Goal: Task Accomplishment & Management: Manage account settings

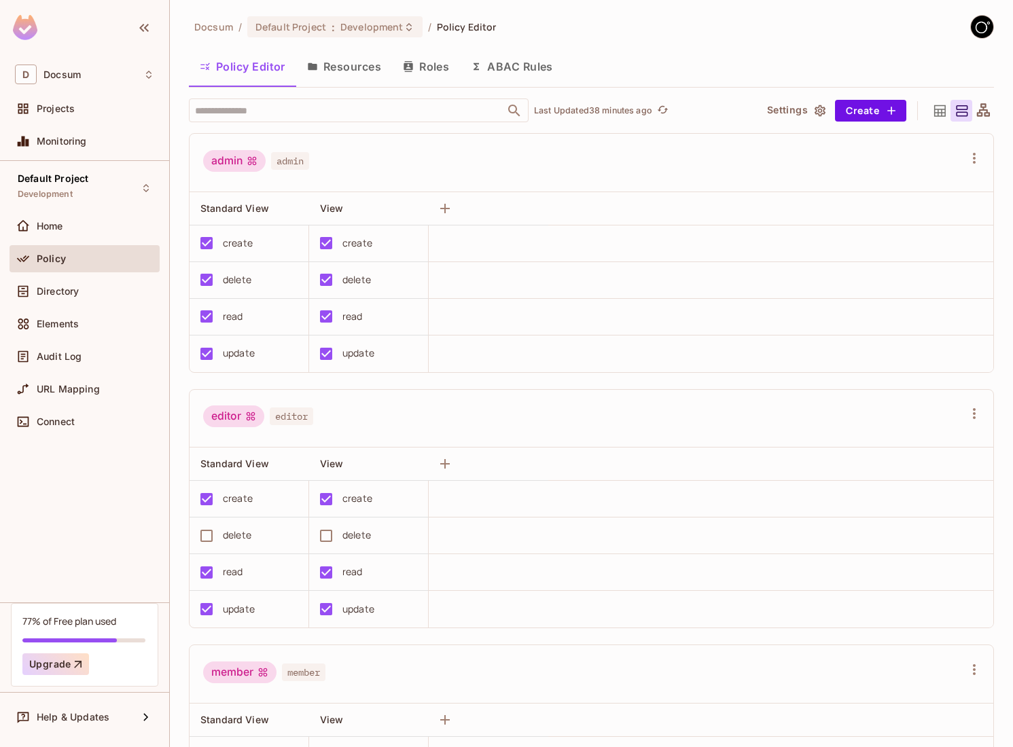
scroll to position [667, 0]
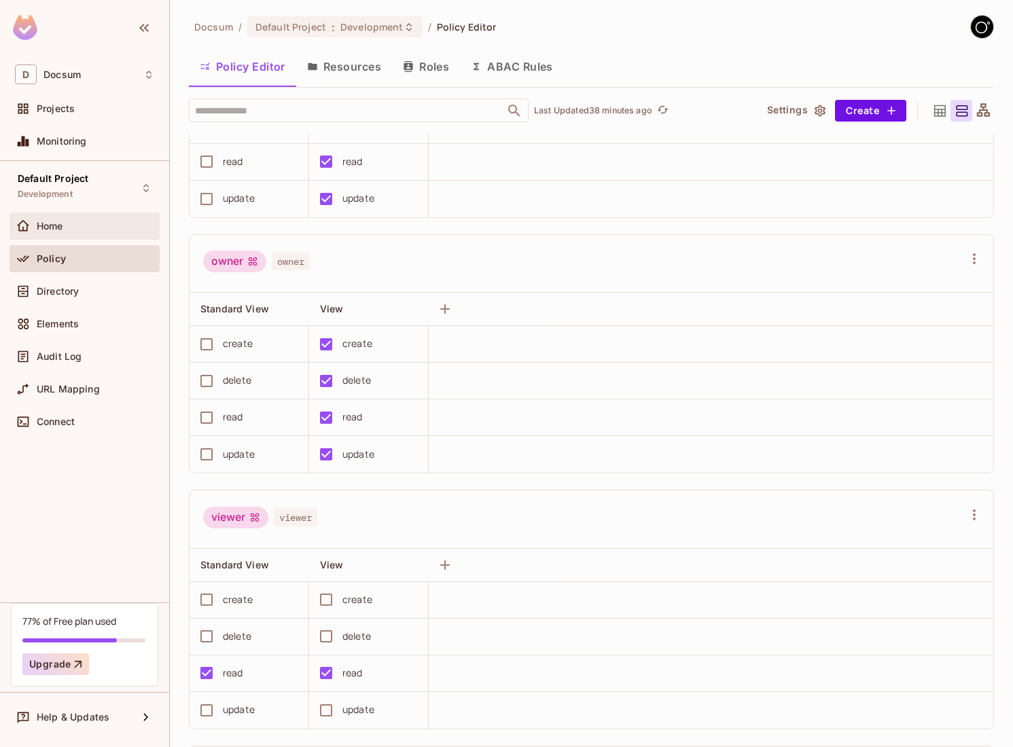
click at [59, 224] on span "Home" at bounding box center [50, 226] width 27 height 11
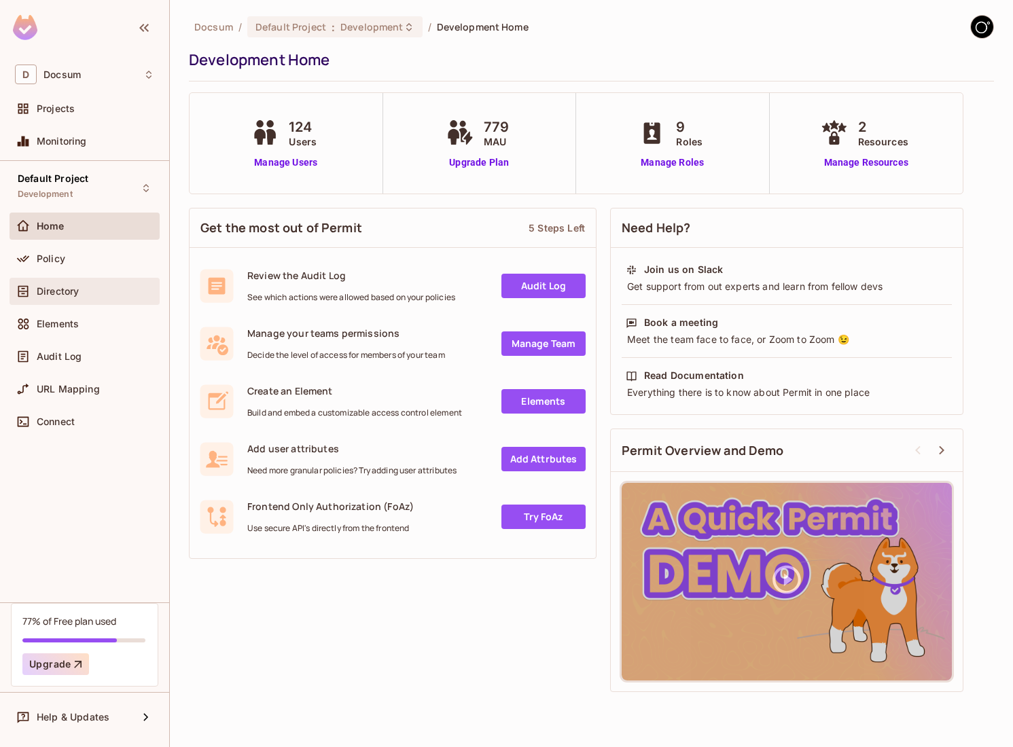
click at [74, 296] on span "Directory" at bounding box center [58, 291] width 42 height 11
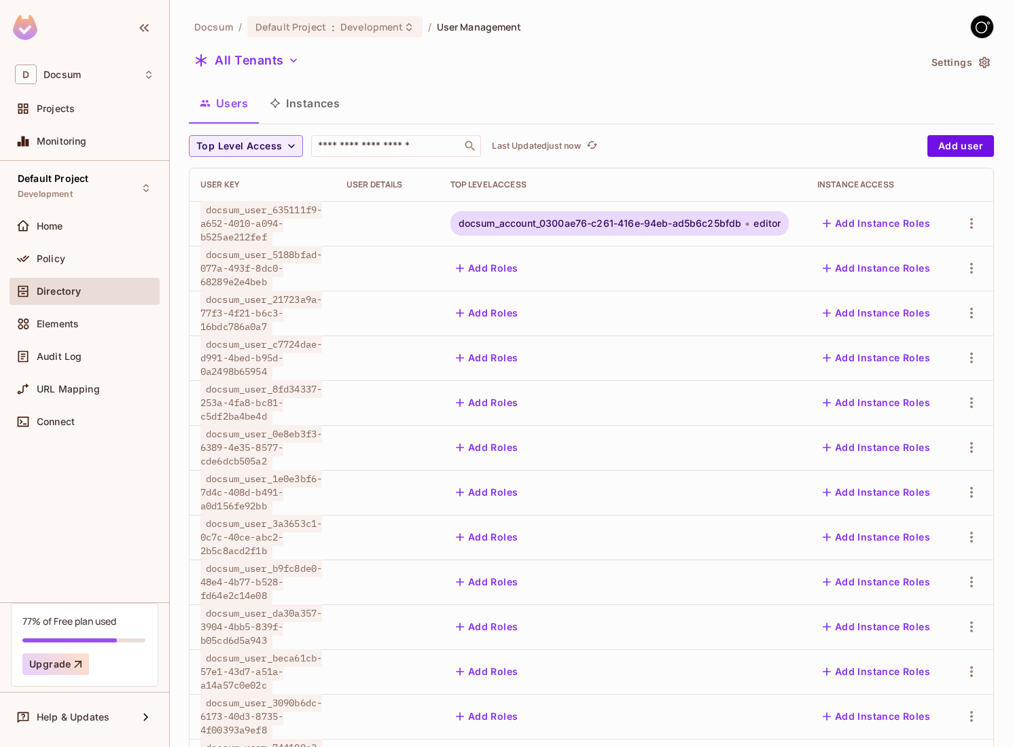
click at [269, 238] on span "docsum_user_635111f9-a652-4010-a094-b525ae212fef" at bounding box center [261, 223] width 122 height 45
drag, startPoint x: 269, startPoint y: 238, endPoint x: 204, endPoint y: 215, distance: 69.2
click at [204, 215] on span "docsum_user_635111f9-a652-4010-a094-b525ae212fef" at bounding box center [261, 223] width 122 height 45
copy span "docsum_user_635111f9-a652-4010-a094-b525ae212fef"
click at [519, 221] on span "docsum_account_0300ae76-c261-416e-94eb-ad5b6c25bfdb" at bounding box center [600, 223] width 283 height 11
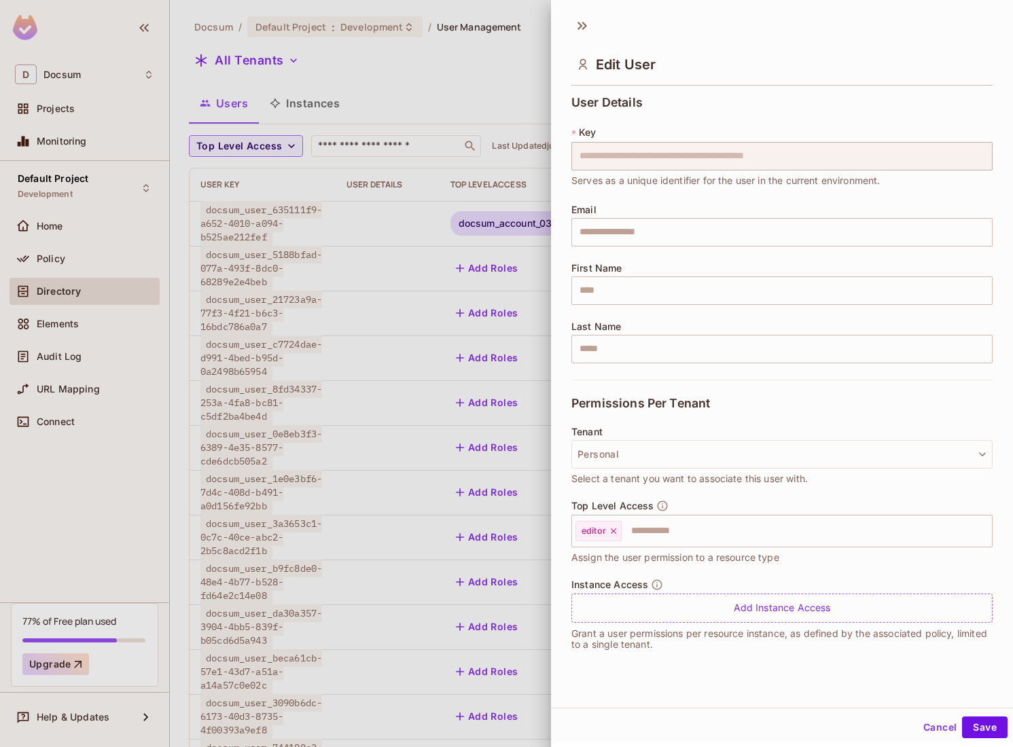
click at [457, 225] on div at bounding box center [506, 373] width 1013 height 747
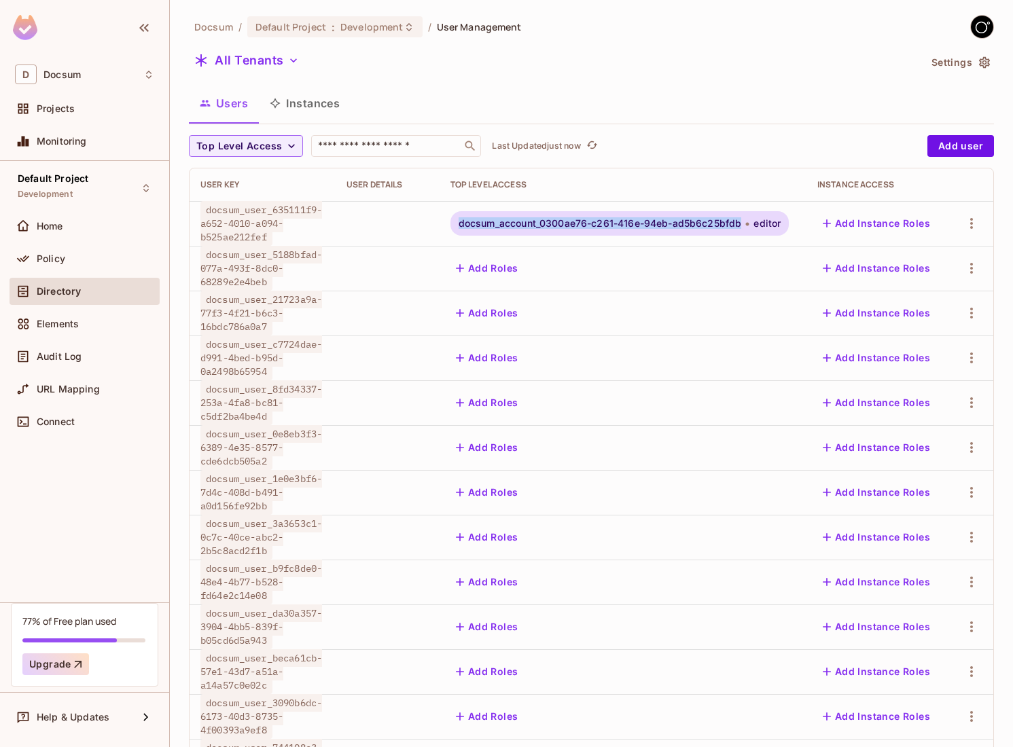
drag, startPoint x: 462, startPoint y: 225, endPoint x: 747, endPoint y: 221, distance: 284.7
click at [742, 221] on span "docsum_account_0300ae76-c261-416e-94eb-ad5b6c25bfdb" at bounding box center [600, 223] width 283 height 11
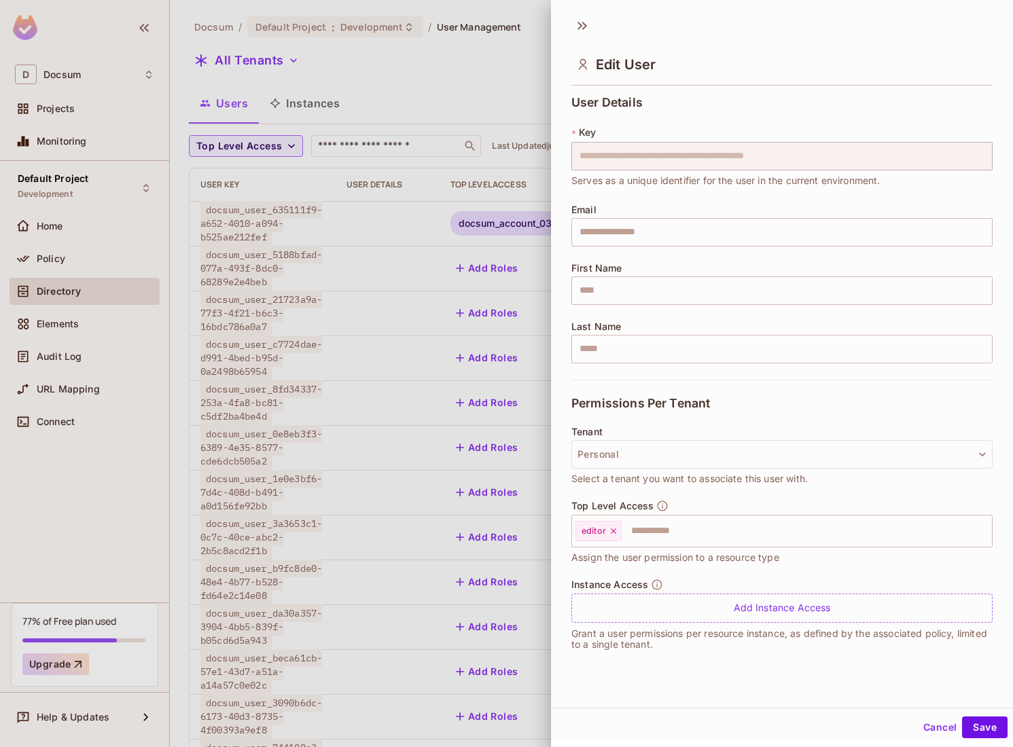
click at [451, 106] on div at bounding box center [506, 373] width 1013 height 747
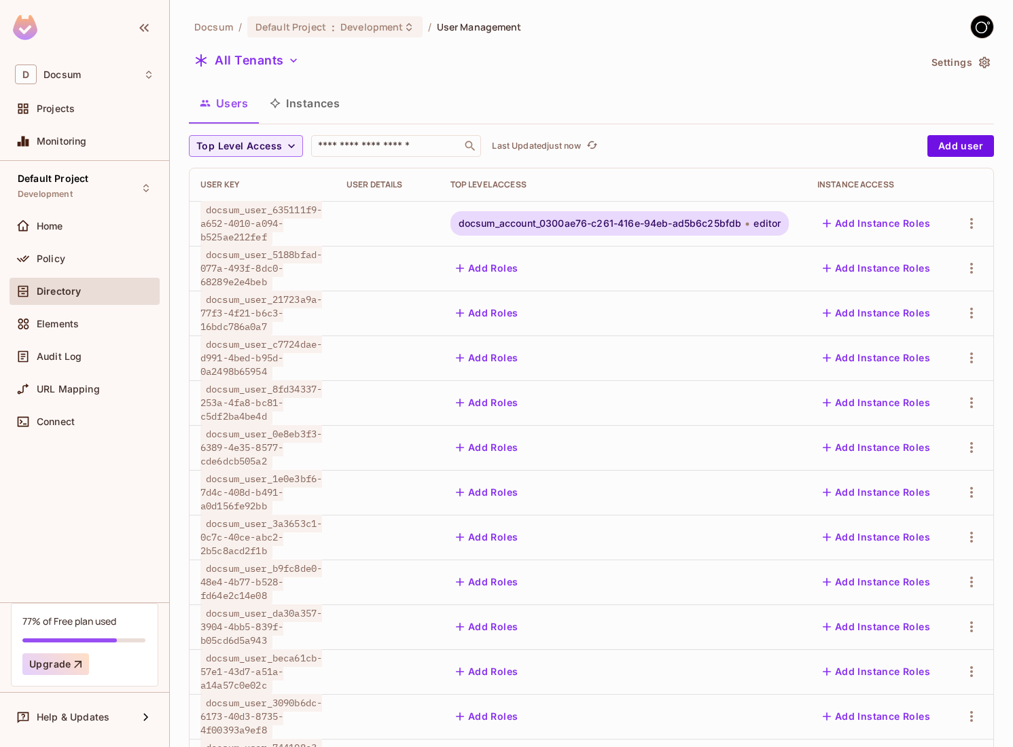
click at [334, 103] on button "Instances" at bounding box center [305, 103] width 92 height 34
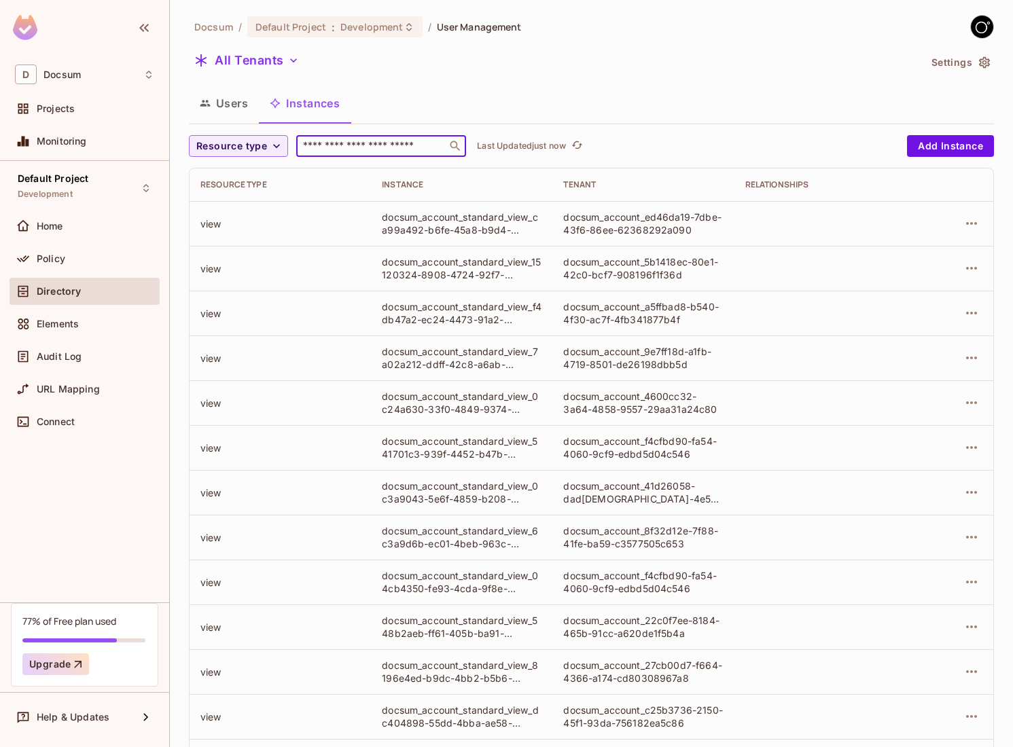
click at [341, 141] on input "text" at bounding box center [371, 146] width 143 height 14
click at [230, 105] on button "Users" at bounding box center [224, 103] width 70 height 34
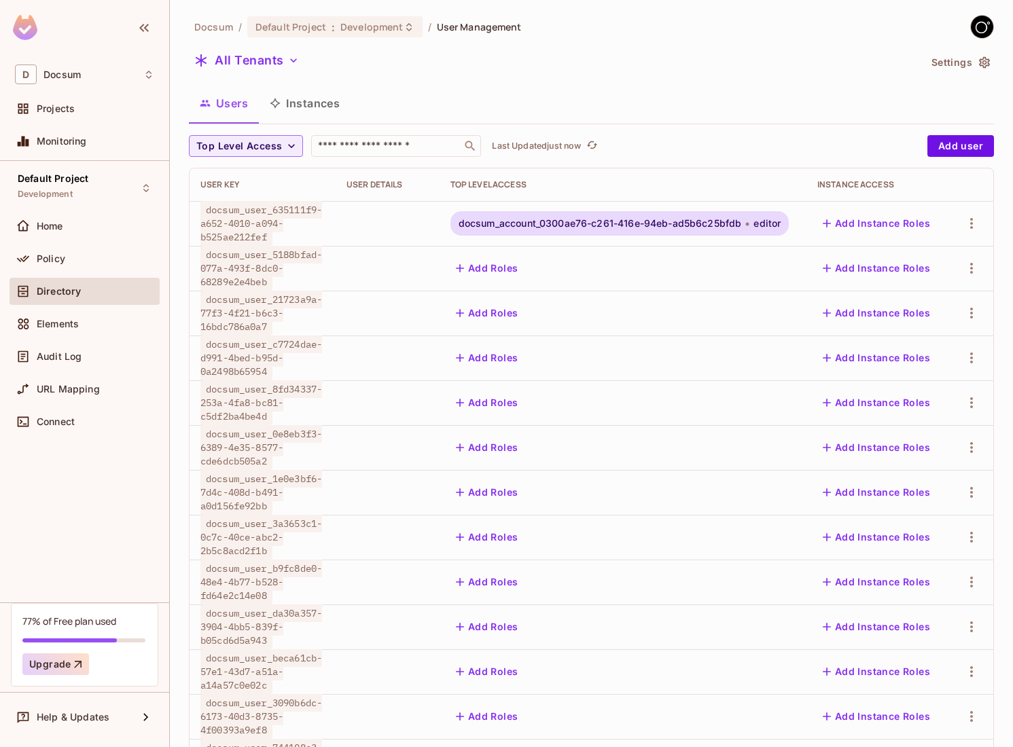
click at [533, 221] on span "docsum_account_0300ae76-c261-416e-94eb-ad5b6c25bfdb" at bounding box center [600, 223] width 283 height 11
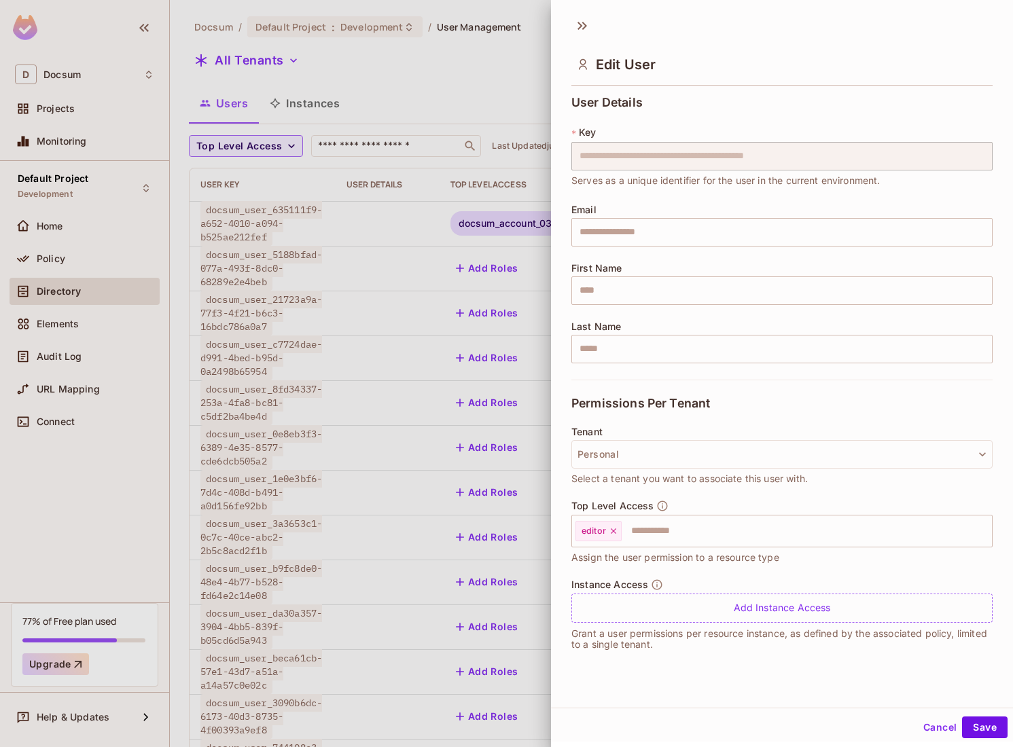
scroll to position [2, 0]
click at [498, 84] on div at bounding box center [506, 373] width 1013 height 747
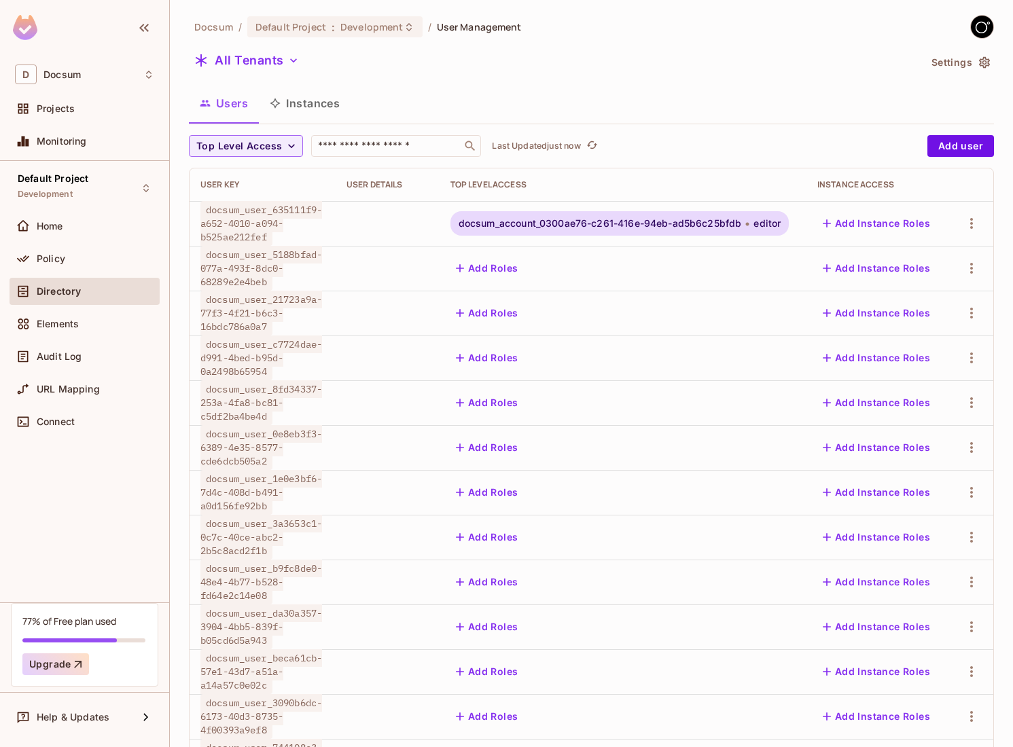
click at [964, 63] on button "Settings" at bounding box center [960, 63] width 68 height 22
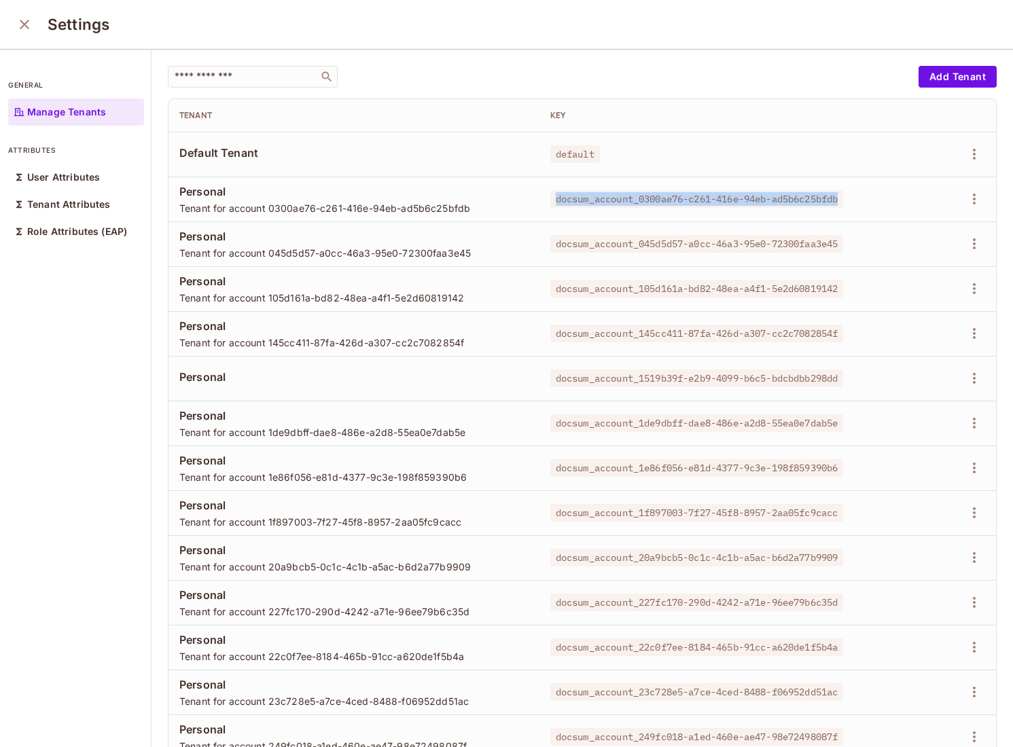
drag, startPoint x: 456, startPoint y: 199, endPoint x: 752, endPoint y: 198, distance: 295.6
click at [752, 198] on span "docsum_account_0300ae76-c261-416e-94eb-ad5b6c25bfdb" at bounding box center [697, 199] width 294 height 18
copy span "docsum_account_0300ae76-c261-416e-94eb-ad5b6c25bfdb"
click at [241, 75] on input "text" at bounding box center [243, 77] width 143 height 14
type input "***"
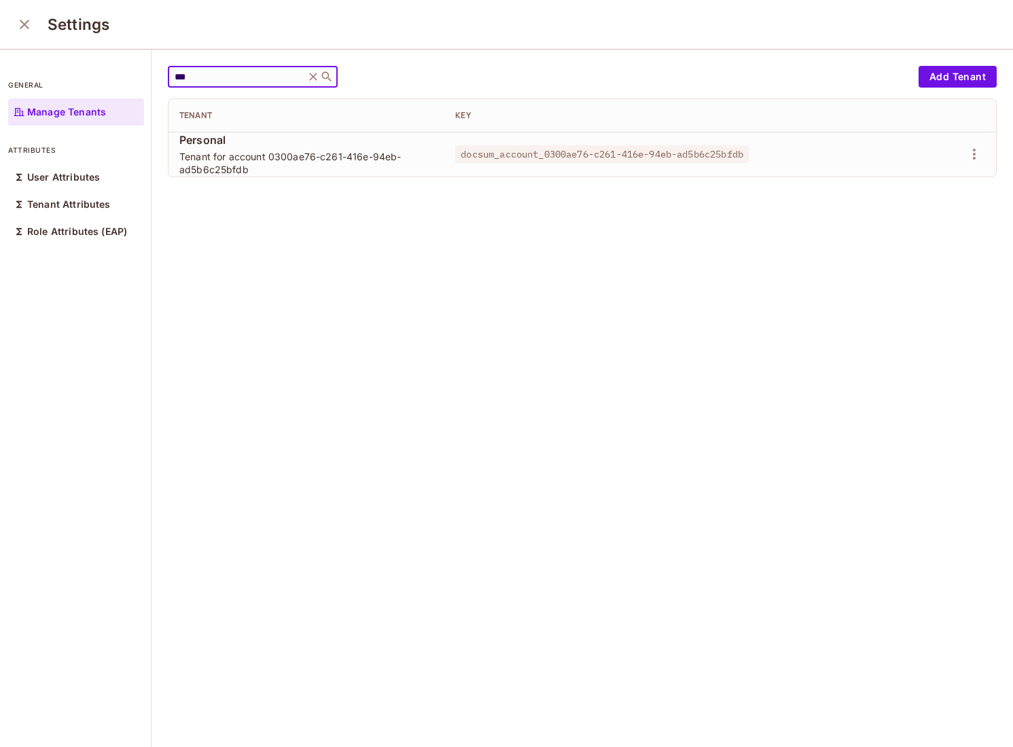
click at [22, 18] on icon "close" at bounding box center [24, 24] width 16 height 16
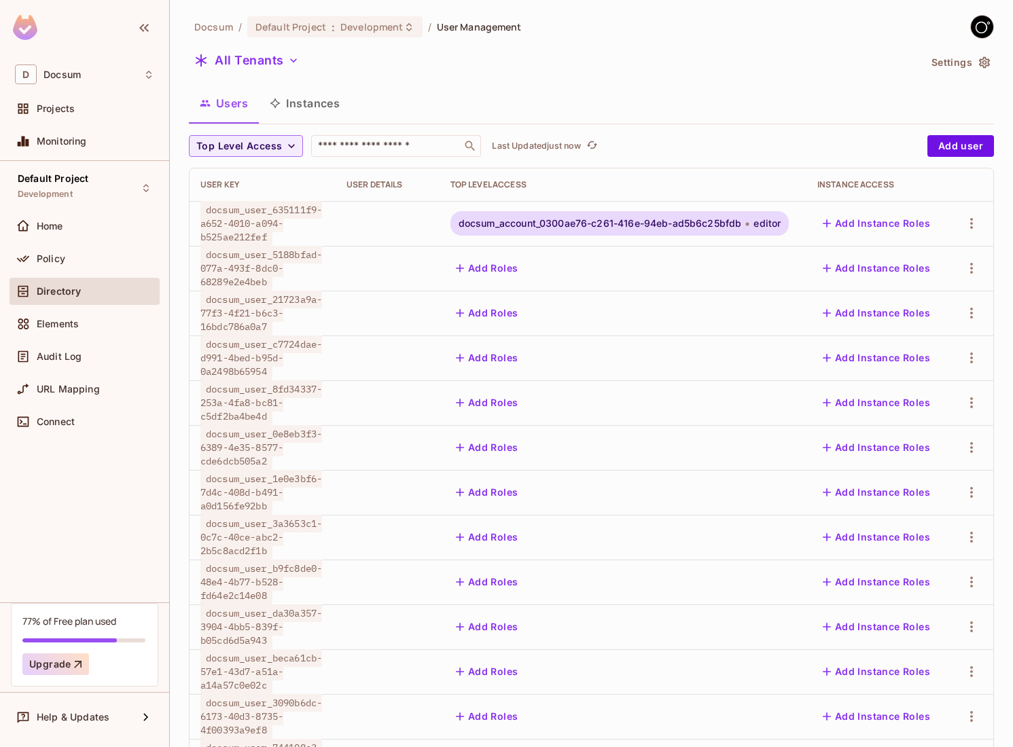
click at [317, 101] on button "Instances" at bounding box center [305, 103] width 92 height 34
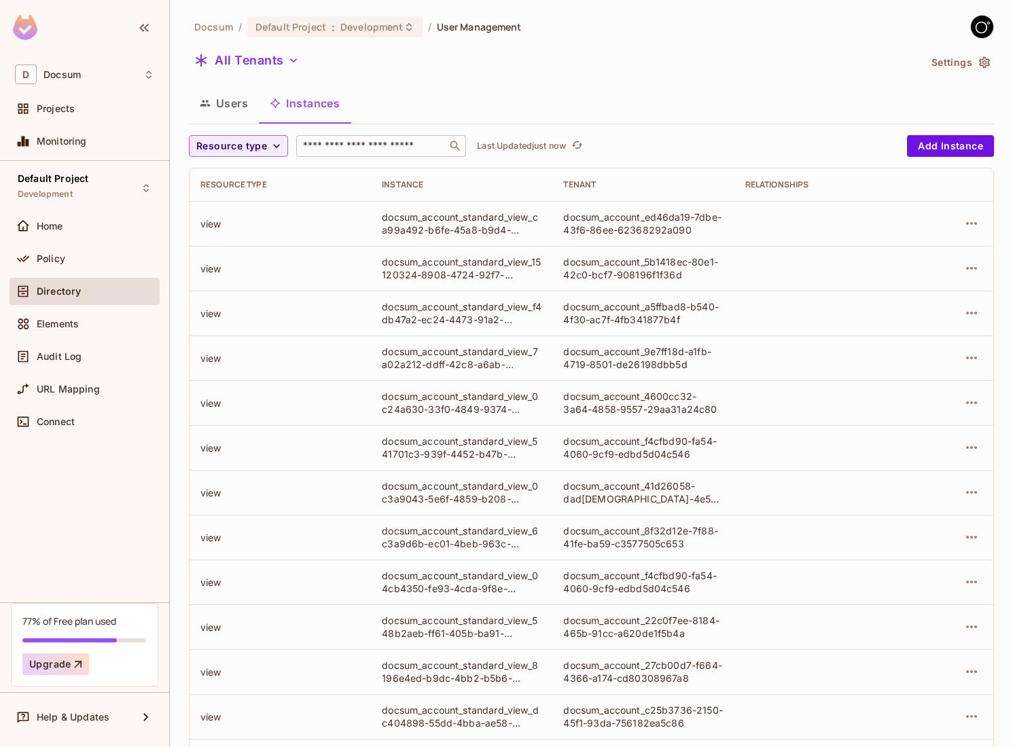
click at [338, 142] on input "text" at bounding box center [371, 146] width 143 height 14
click at [270, 63] on button "All Tenants" at bounding box center [247, 61] width 116 height 22
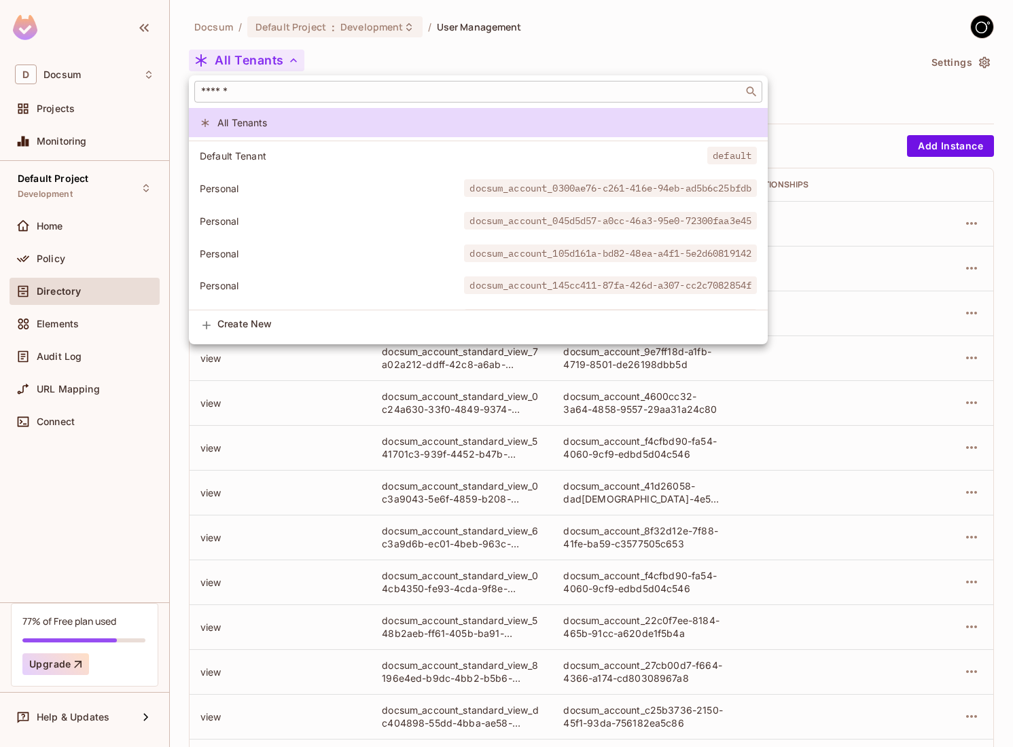
click at [266, 85] on input "text" at bounding box center [468, 92] width 541 height 14
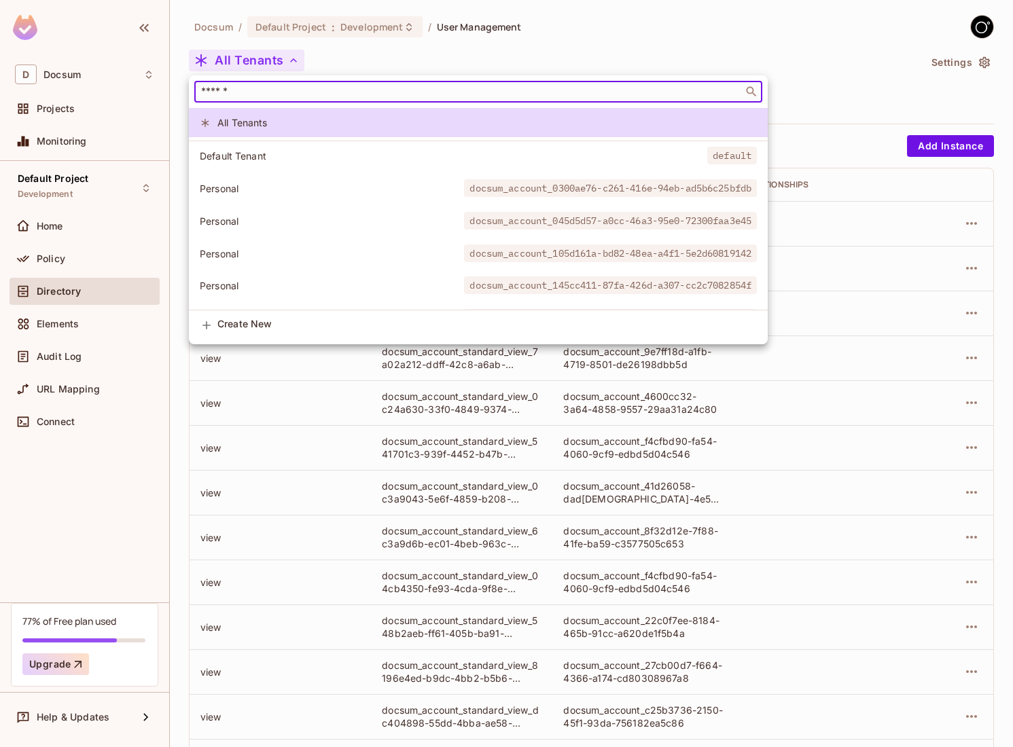
paste input "**********"
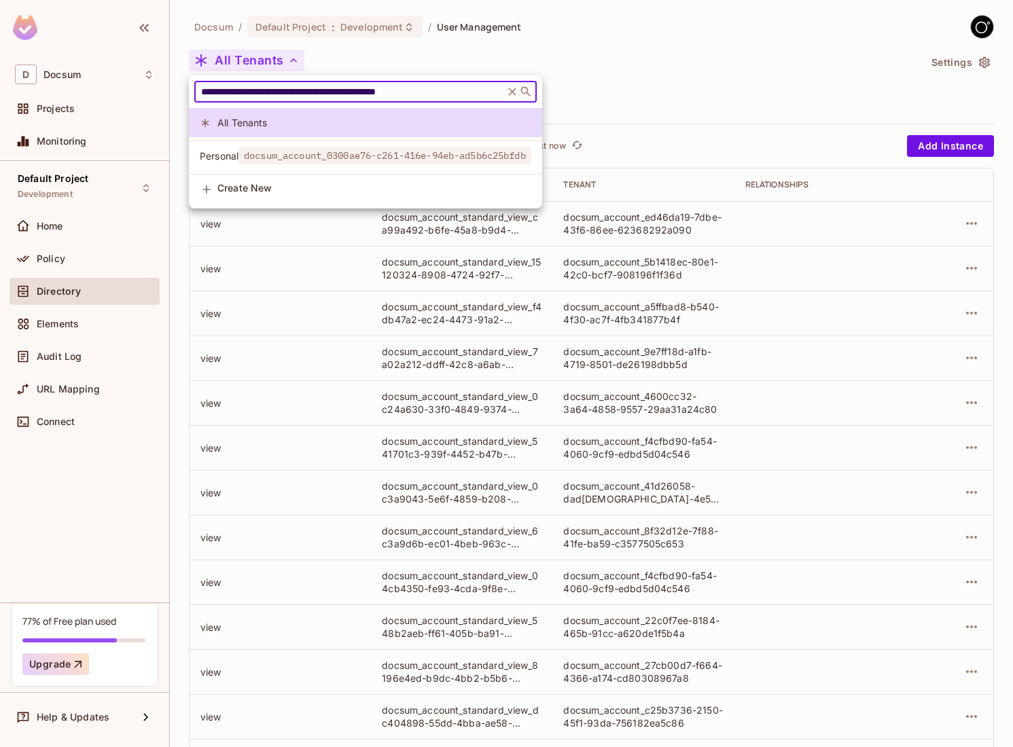
type input "**********"
click at [308, 149] on span "docsum_account_0300ae76-c261-416e-94eb-ad5b6c25bfdb" at bounding box center [385, 156] width 293 height 18
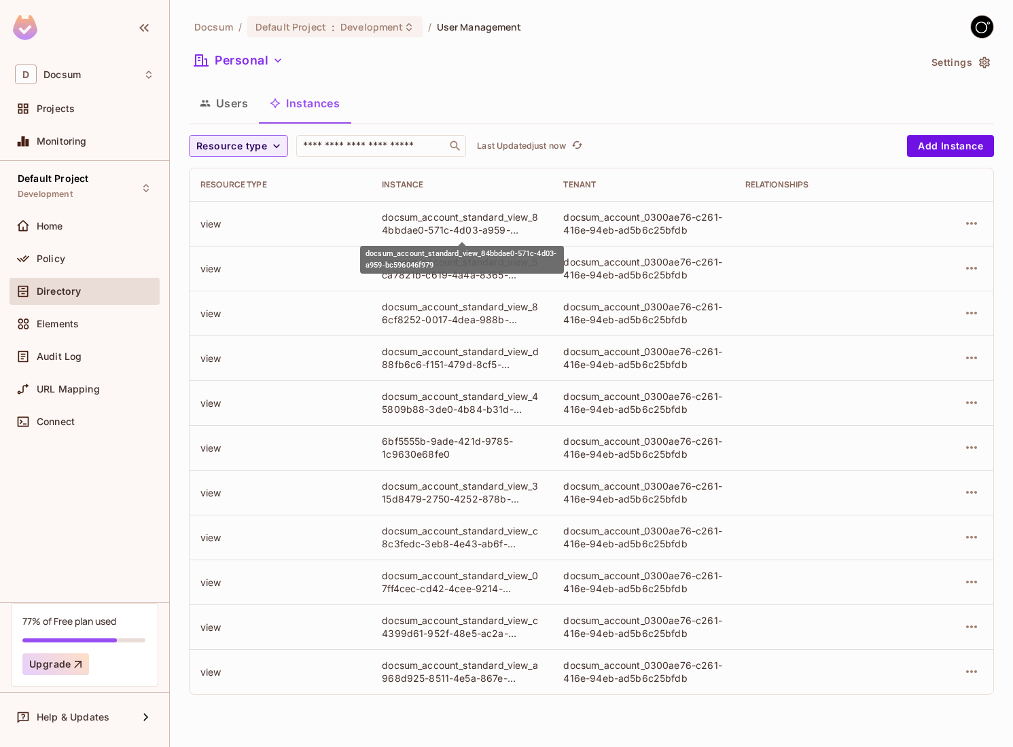
click at [446, 219] on div "docsum_account_standard_view_84bbdae0-571c-4d03-a959-bc596046f979" at bounding box center [462, 224] width 160 height 26
click at [406, 258] on div "docsum_account_standard_view_84bbdae0-571c-4d03-a959-bc596046f979" at bounding box center [462, 260] width 204 height 28
copy div "docsum_account_standard_view_84bbdae0-571c-4d03-a959-bc596046f979"
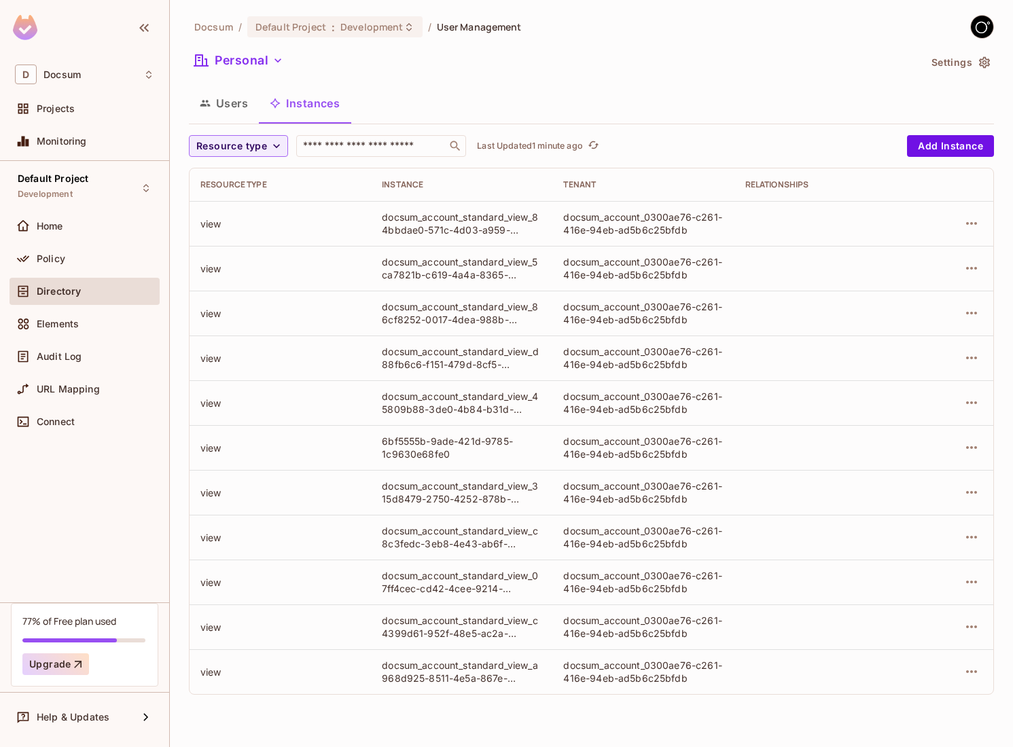
click at [238, 111] on button "Users" at bounding box center [224, 103] width 70 height 34
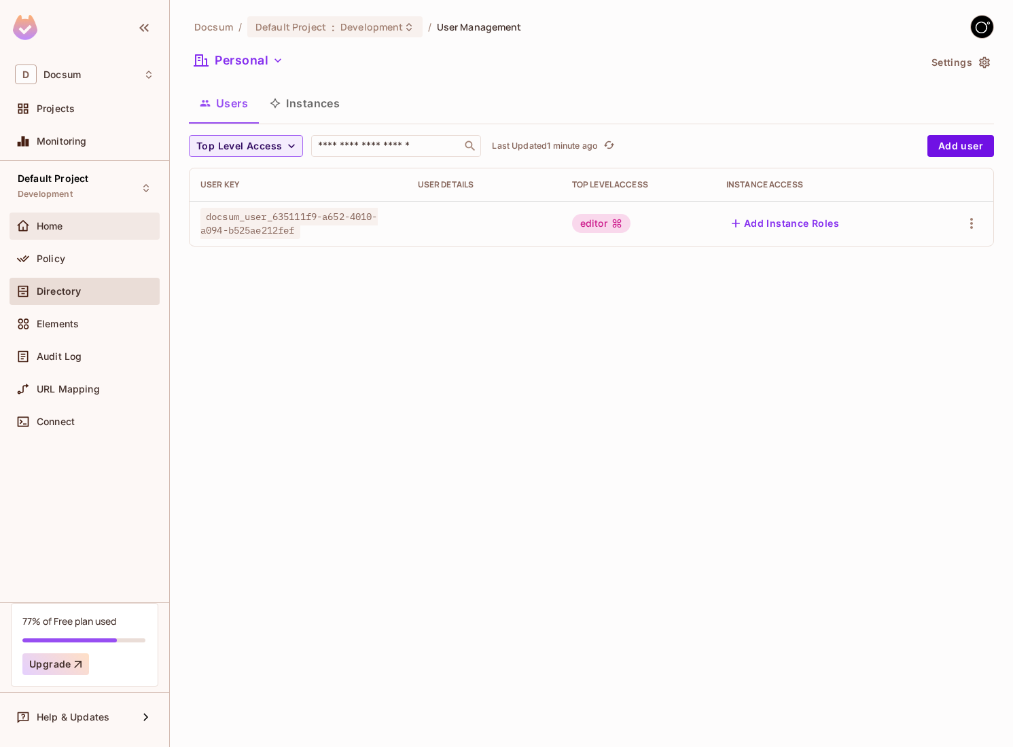
click at [77, 231] on div "Home" at bounding box center [96, 226] width 118 height 11
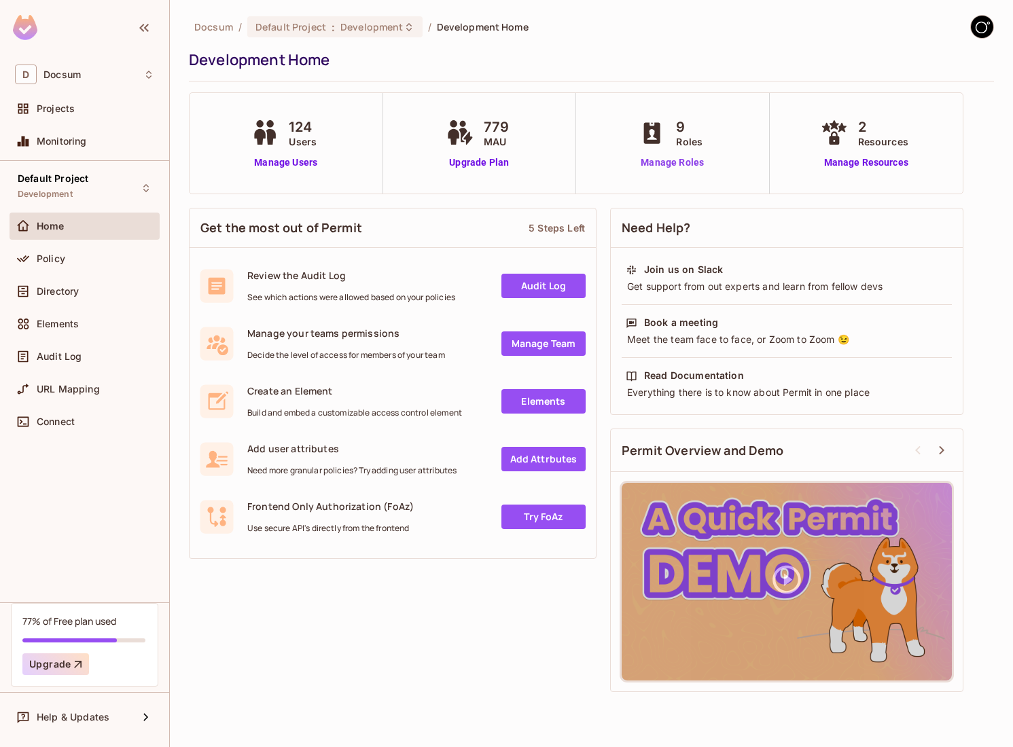
click at [666, 161] on link "Manage Roles" at bounding box center [672, 163] width 74 height 14
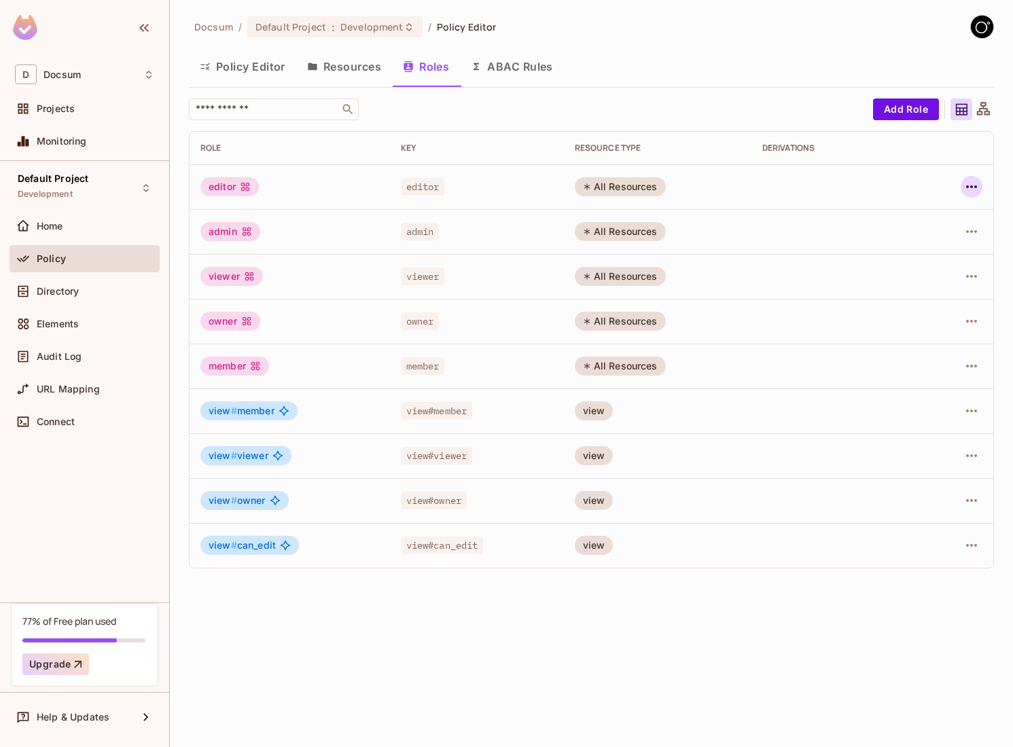
click at [968, 181] on icon "button" at bounding box center [972, 187] width 16 height 16
click at [898, 221] on div "Edit Role" at bounding box center [911, 218] width 41 height 14
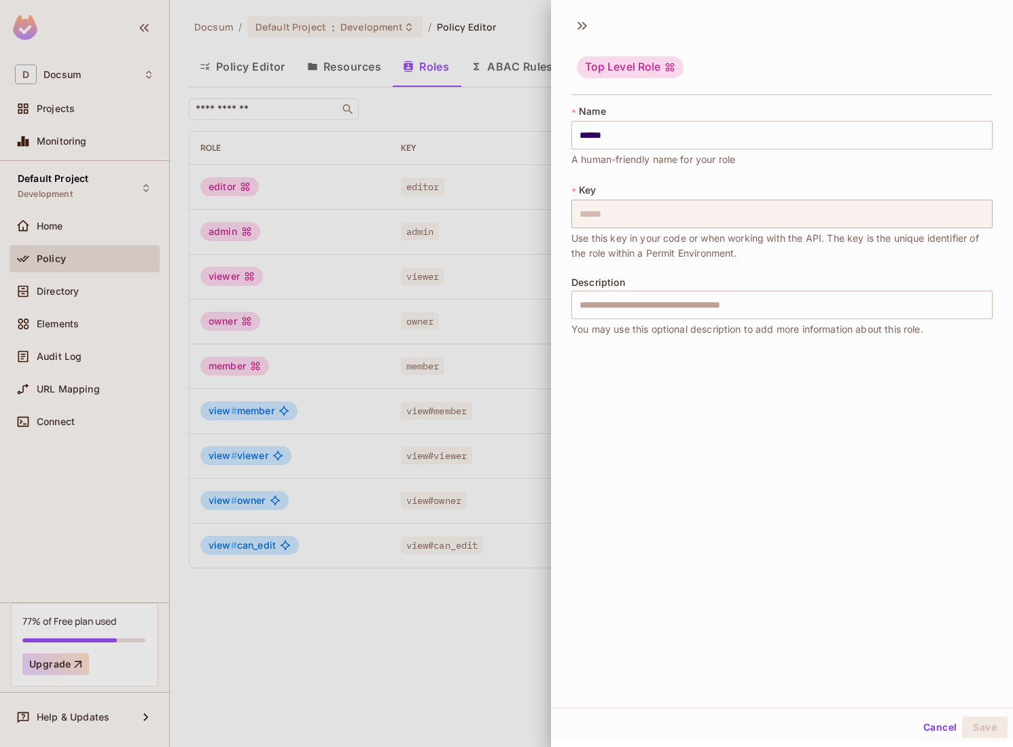
click at [509, 363] on div at bounding box center [506, 373] width 1013 height 747
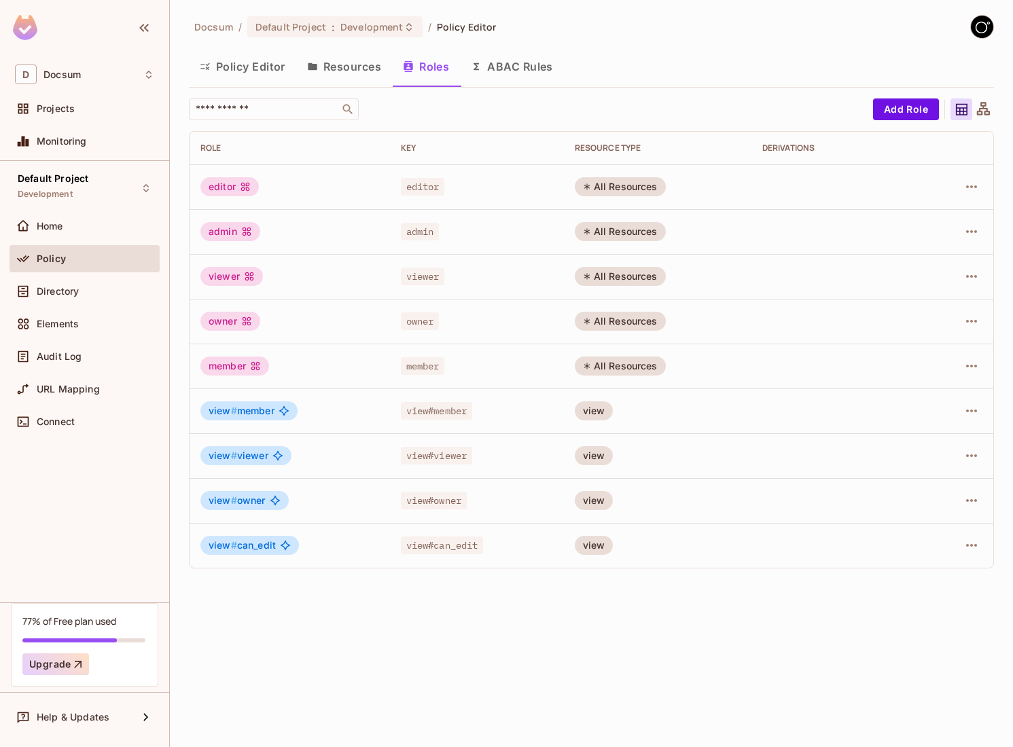
click at [617, 188] on div "All Resources" at bounding box center [620, 186] width 91 height 19
click at [236, 195] on div "editor" at bounding box center [229, 186] width 58 height 19
click at [974, 415] on icon "button" at bounding box center [972, 411] width 16 height 16
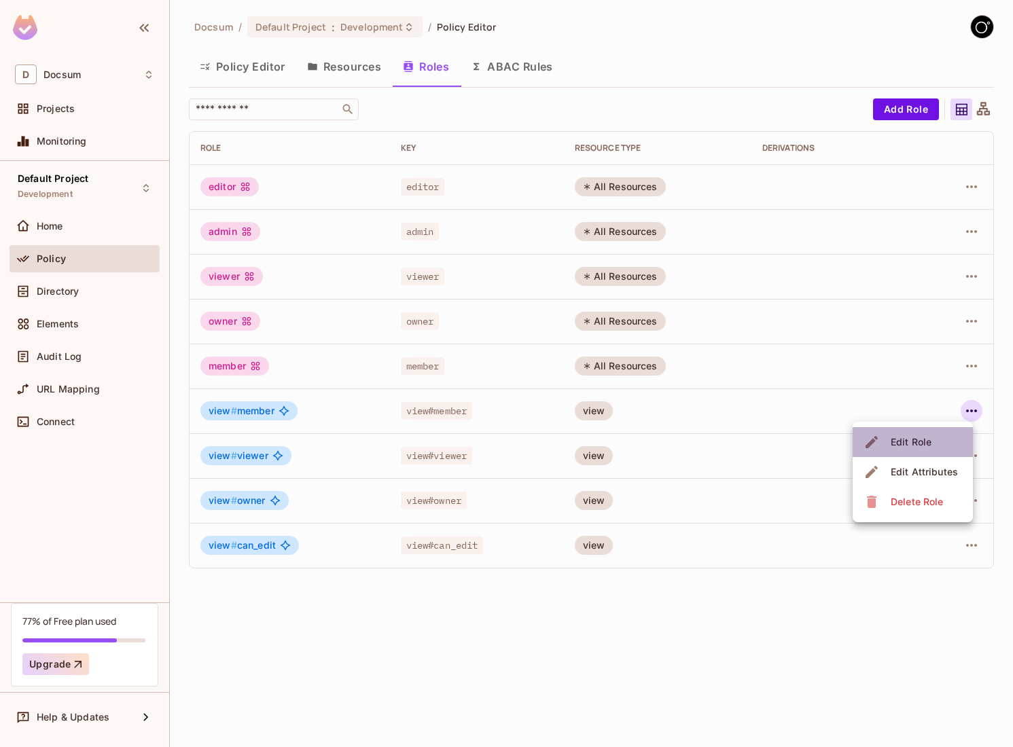
click at [930, 440] on div "Edit Role" at bounding box center [911, 443] width 41 height 14
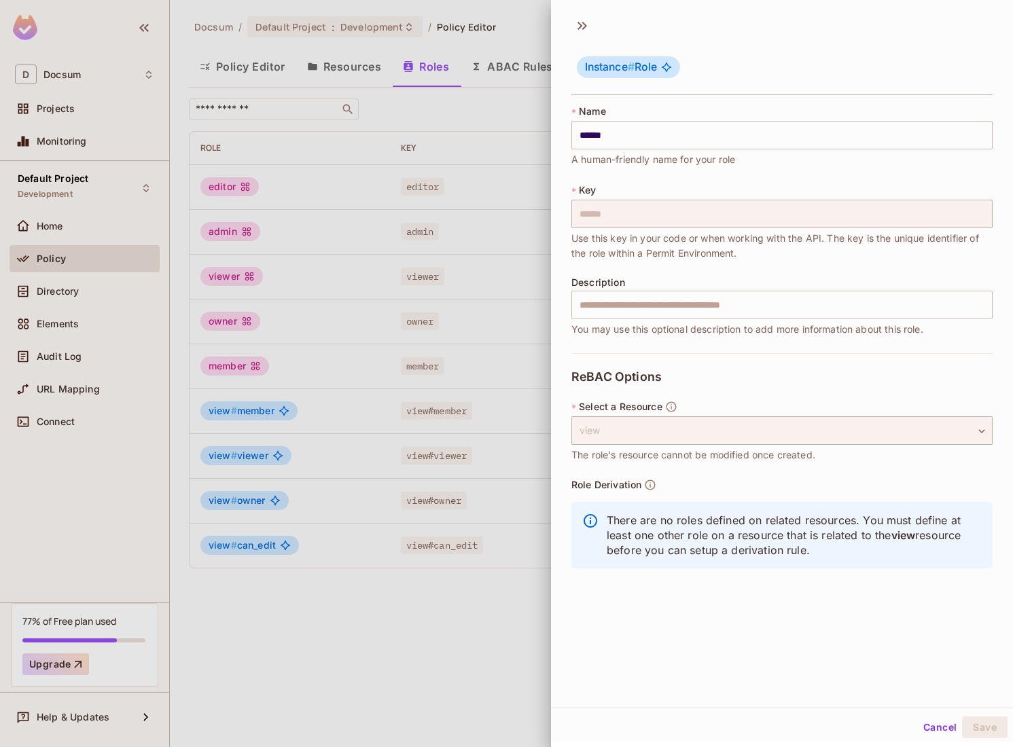
click at [444, 535] on div at bounding box center [506, 373] width 1013 height 747
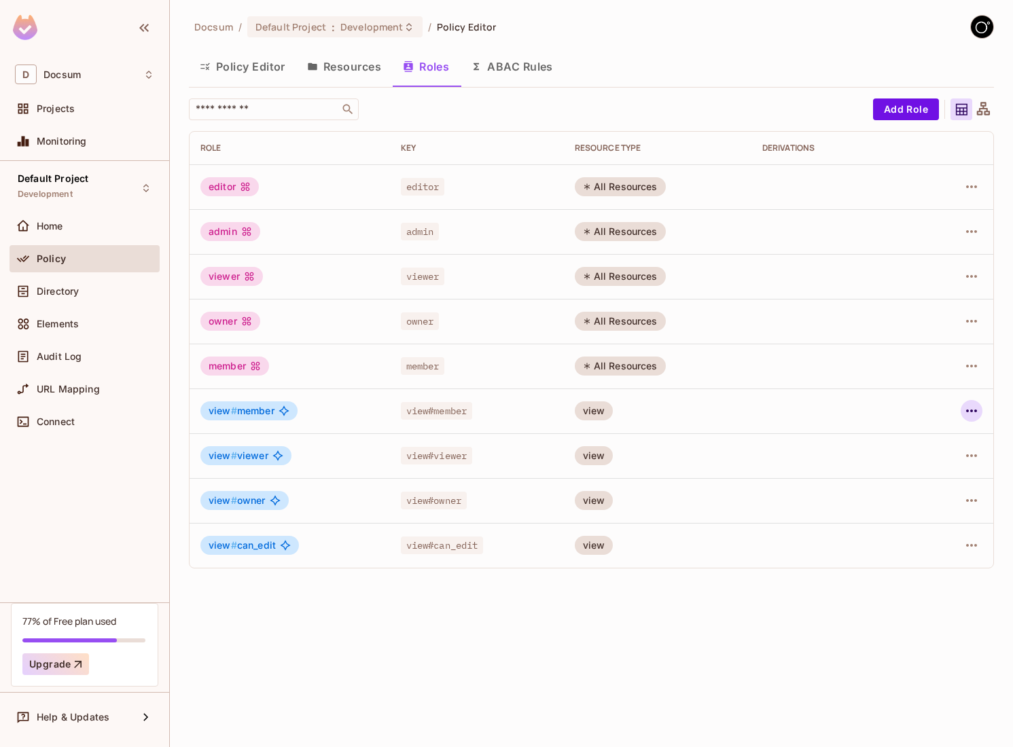
click at [975, 414] on icon "button" at bounding box center [972, 411] width 16 height 16
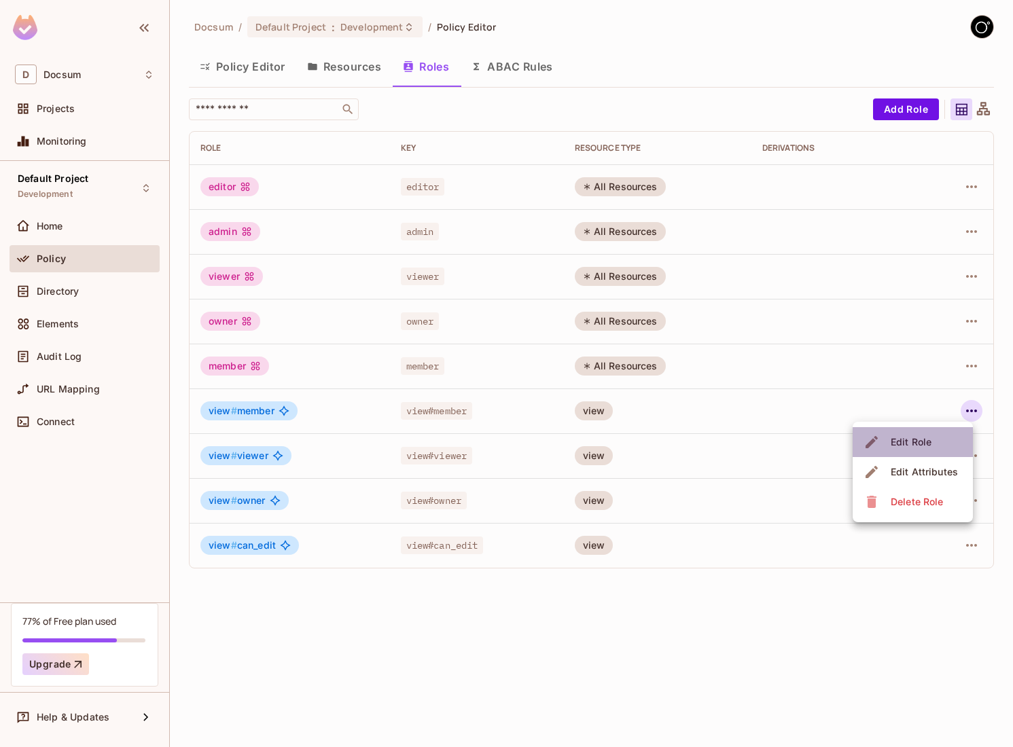
click at [932, 438] on span "Edit Role" at bounding box center [911, 442] width 49 height 22
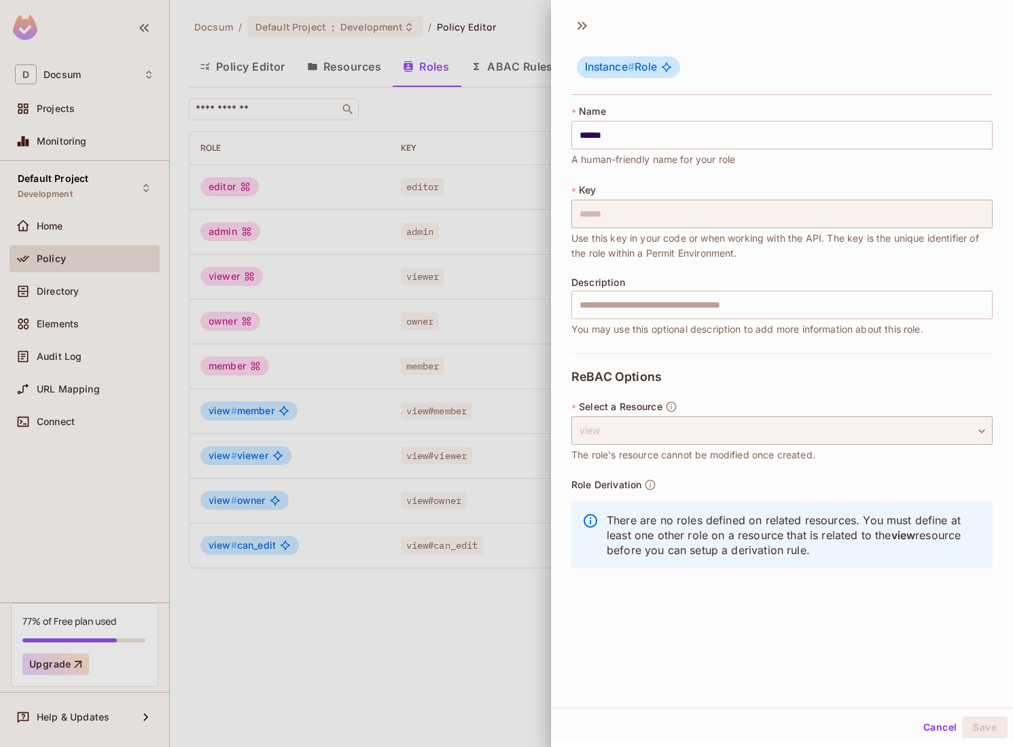
click at [658, 450] on span "The role's resource cannot be modified once created." at bounding box center [693, 455] width 244 height 15
